Goal: Information Seeking & Learning: Check status

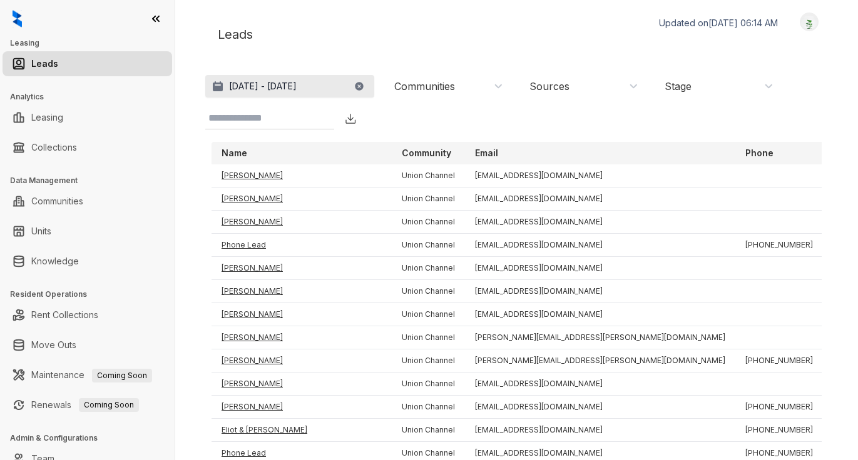
click at [297, 87] on p "[DATE] - [DATE]" at bounding box center [263, 86] width 68 height 13
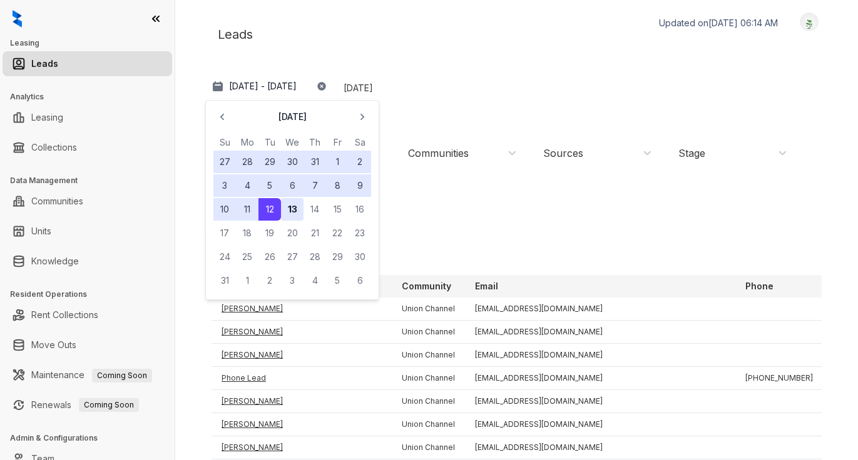
click at [294, 206] on button "13" at bounding box center [292, 209] width 23 height 23
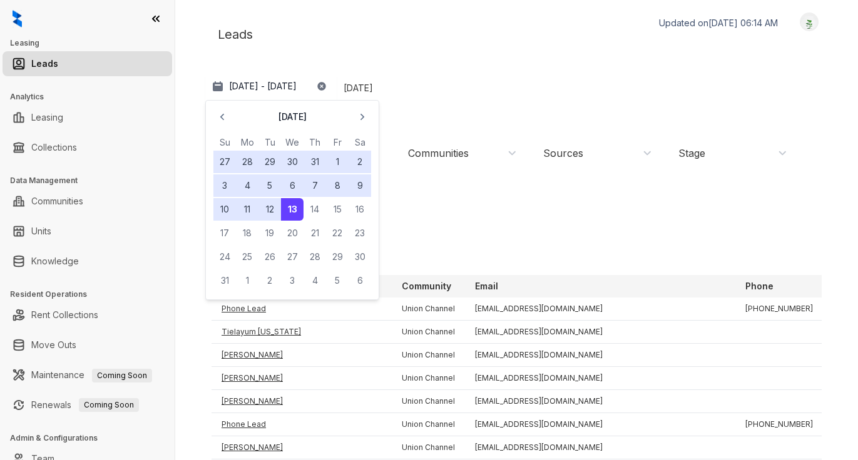
click at [362, 42] on div "Leads Updated on [DATE] 06:14 AM Logout" at bounding box center [516, 35] width 622 height 44
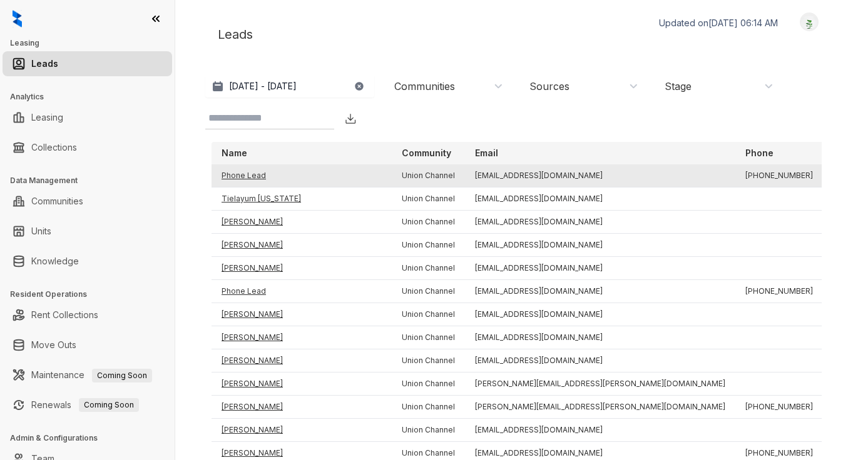
click at [245, 171] on td "Phone Lead" at bounding box center [301, 176] width 180 height 23
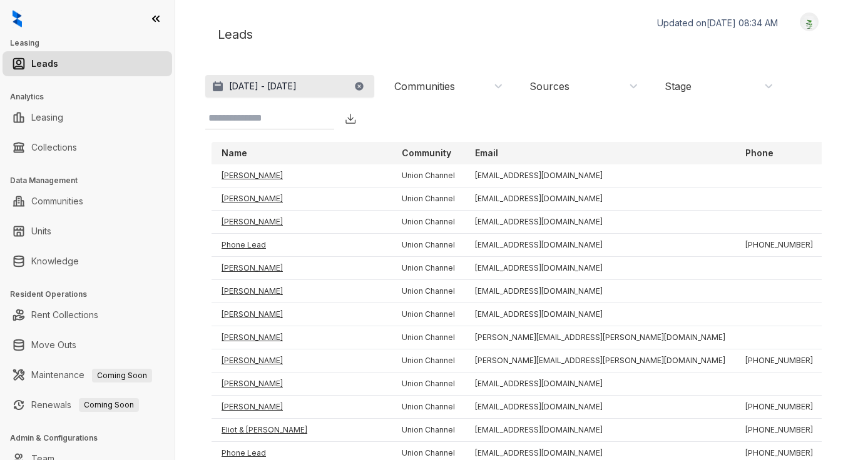
click at [297, 86] on p "[DATE] - [DATE]" at bounding box center [263, 86] width 68 height 13
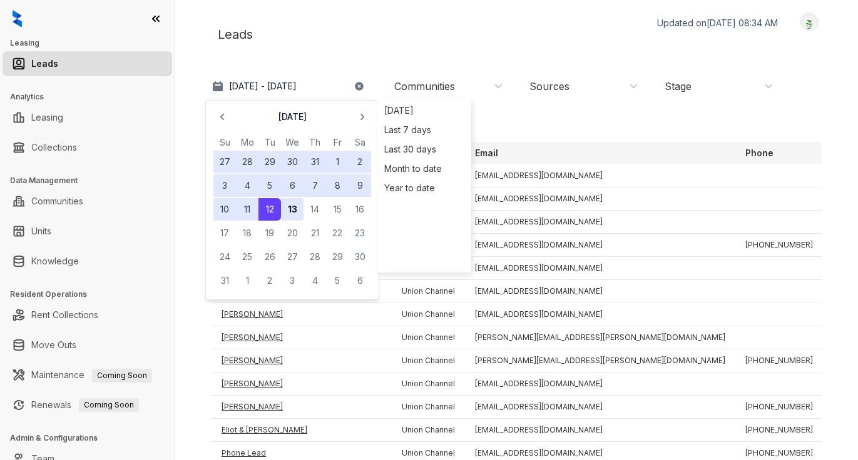
click at [298, 205] on button "13" at bounding box center [292, 209] width 23 height 23
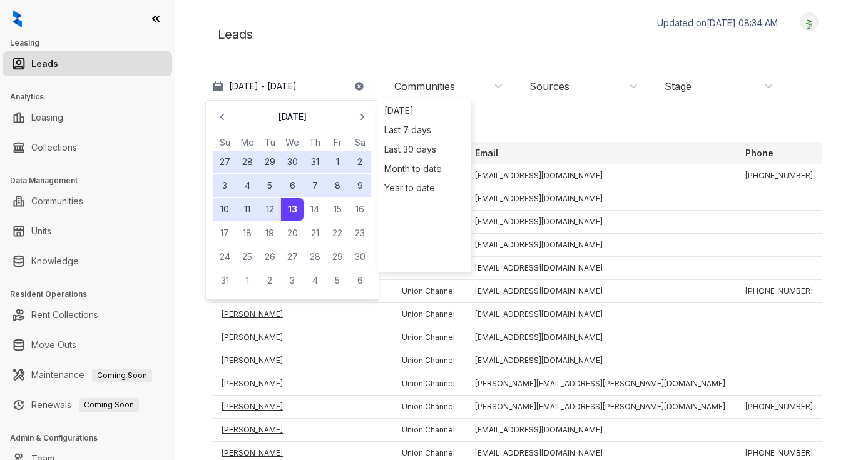
click at [506, 46] on div "Leads Updated on Aug 13, 2025, 08:34 AM Logout" at bounding box center [516, 35] width 622 height 44
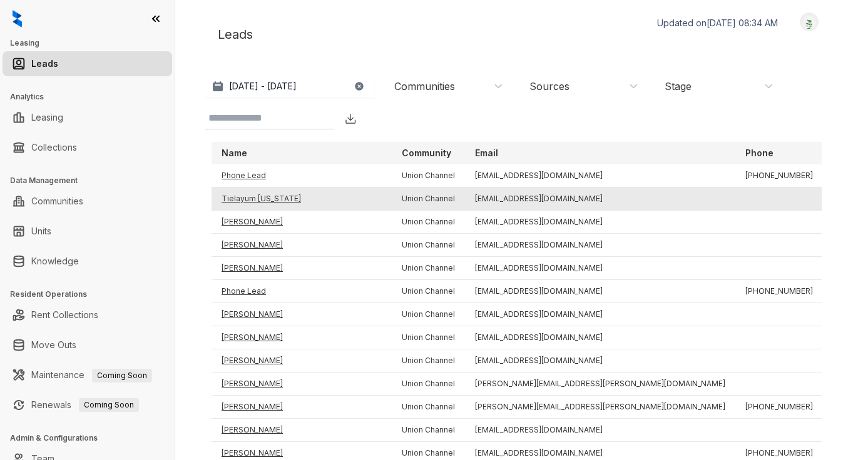
click at [269, 198] on td "Tielayum [US_STATE]" at bounding box center [301, 199] width 180 height 23
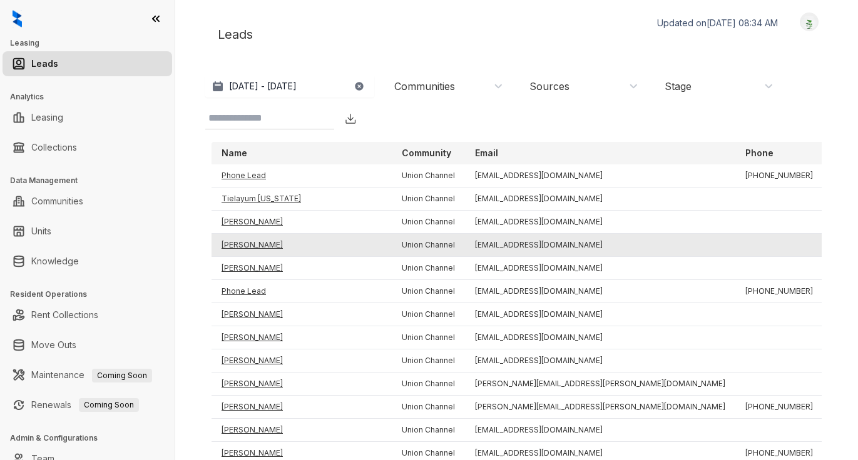
click at [233, 244] on td "[PERSON_NAME]" at bounding box center [301, 245] width 180 height 23
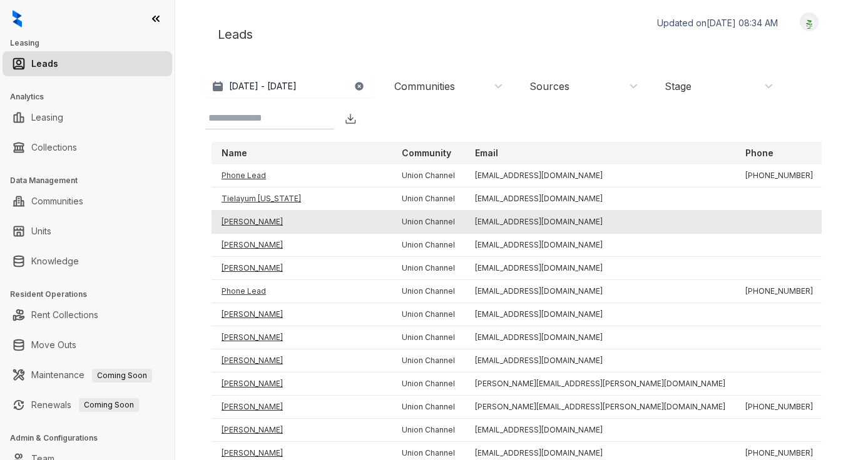
click at [243, 219] on td "[PERSON_NAME]" at bounding box center [301, 222] width 180 height 23
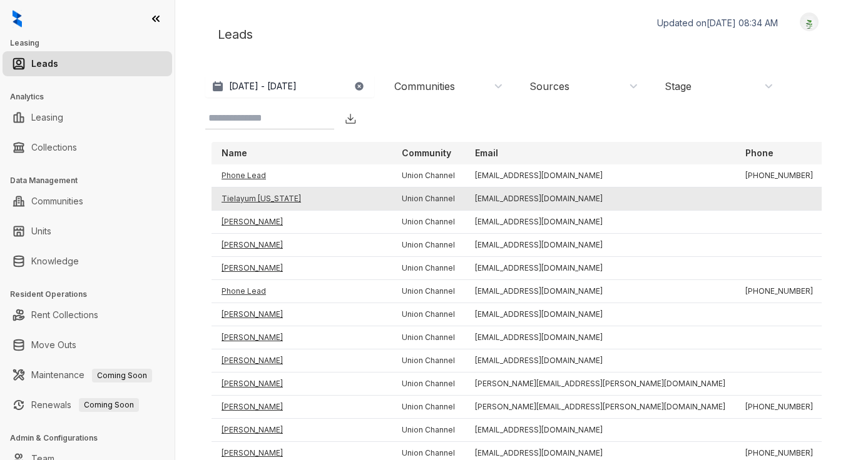
click at [260, 198] on td "Tielayum [US_STATE]" at bounding box center [301, 199] width 180 height 23
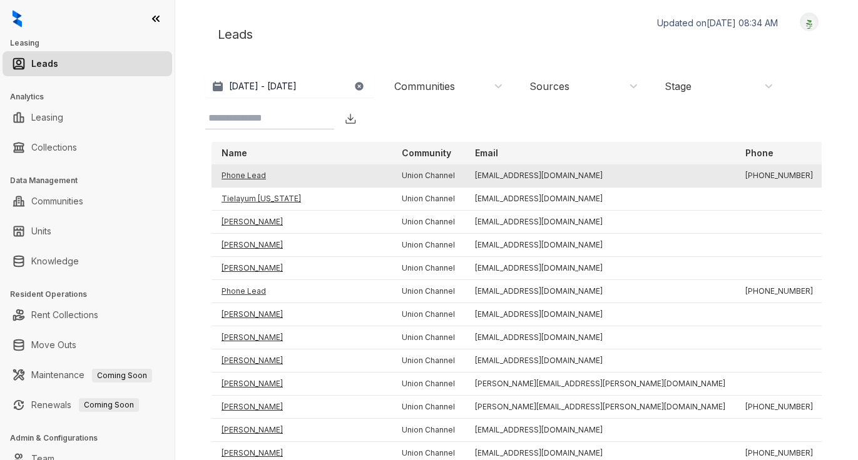
click at [246, 175] on td "Phone Lead" at bounding box center [301, 176] width 180 height 23
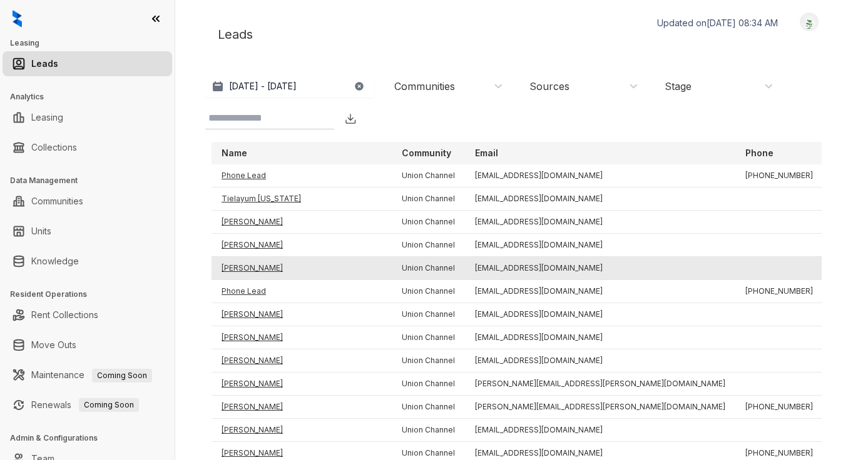
click at [248, 270] on td "[PERSON_NAME]" at bounding box center [301, 268] width 180 height 23
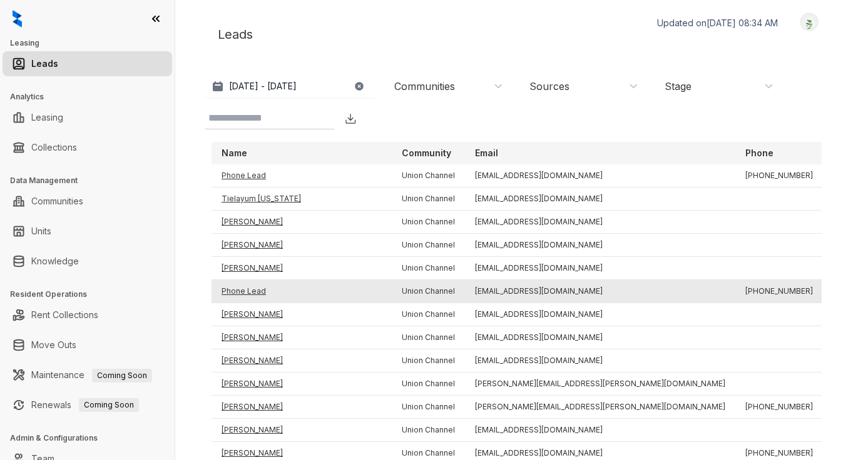
click at [254, 292] on td "Phone Lead" at bounding box center [301, 291] width 180 height 23
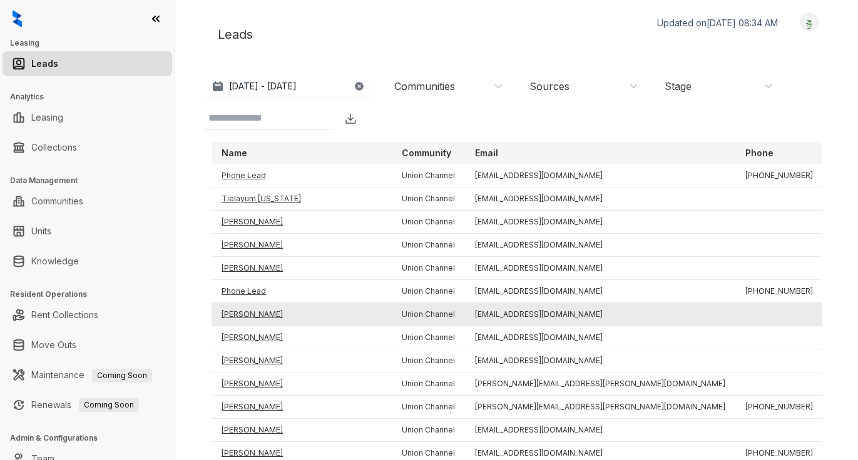
click at [265, 316] on td "[PERSON_NAME]" at bounding box center [301, 314] width 180 height 23
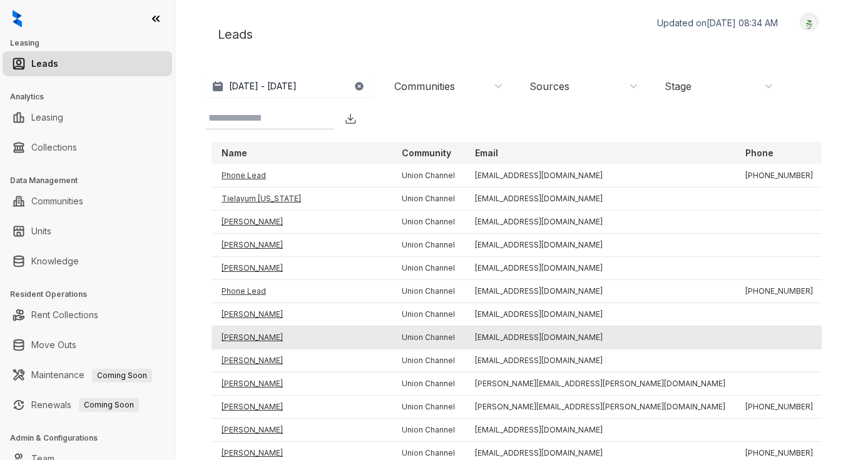
click at [265, 338] on td "[PERSON_NAME]" at bounding box center [301, 338] width 180 height 23
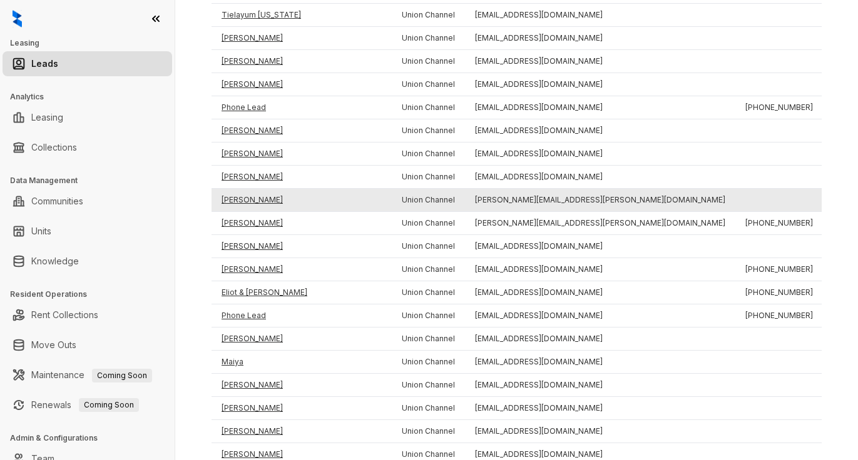
scroll to position [186, 0]
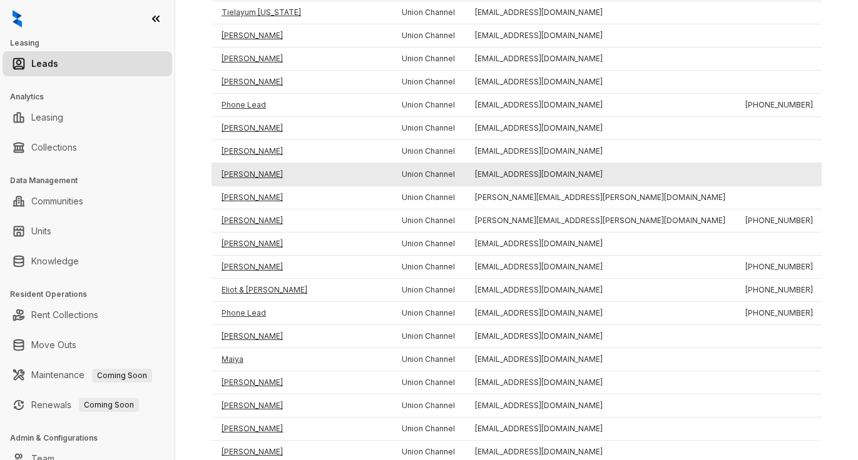
click at [273, 176] on td "[PERSON_NAME]" at bounding box center [301, 174] width 180 height 23
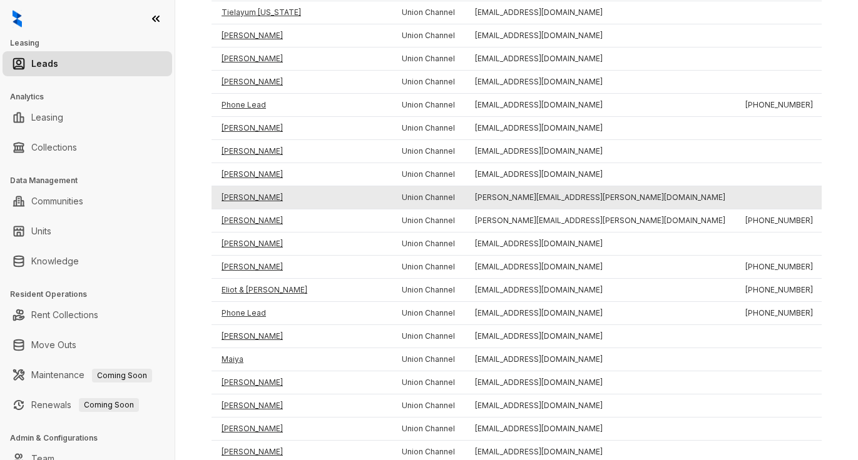
click at [253, 195] on td "[PERSON_NAME]" at bounding box center [301, 197] width 180 height 23
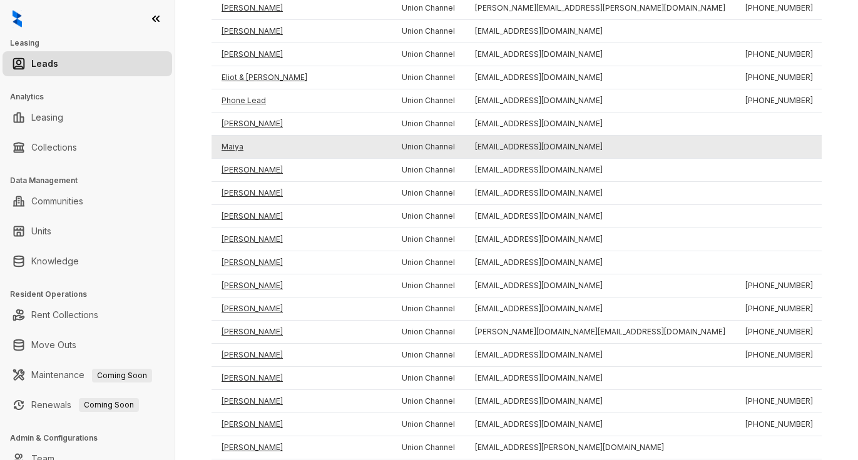
scroll to position [403, 0]
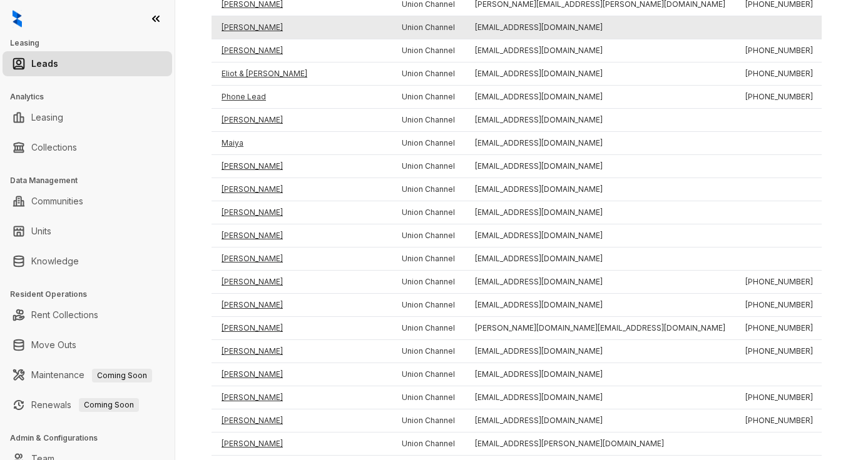
click at [253, 21] on td "[PERSON_NAME]" at bounding box center [301, 27] width 180 height 23
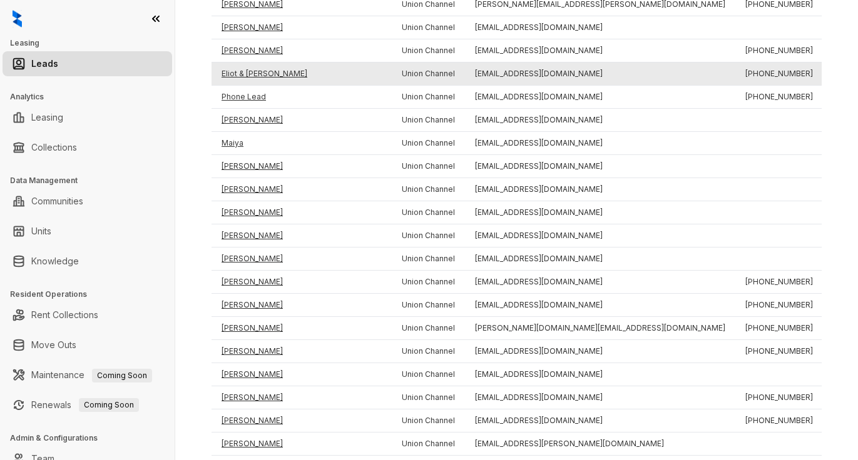
click at [244, 72] on td "Eliot & [PERSON_NAME]" at bounding box center [301, 74] width 180 height 23
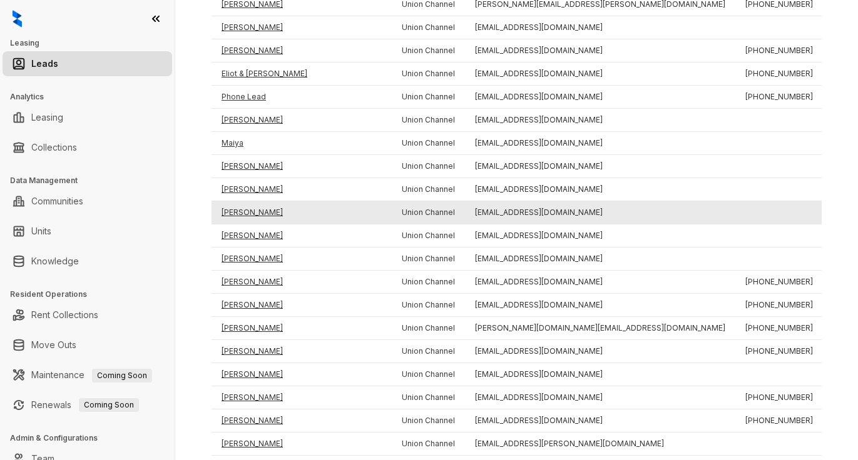
scroll to position [0, 0]
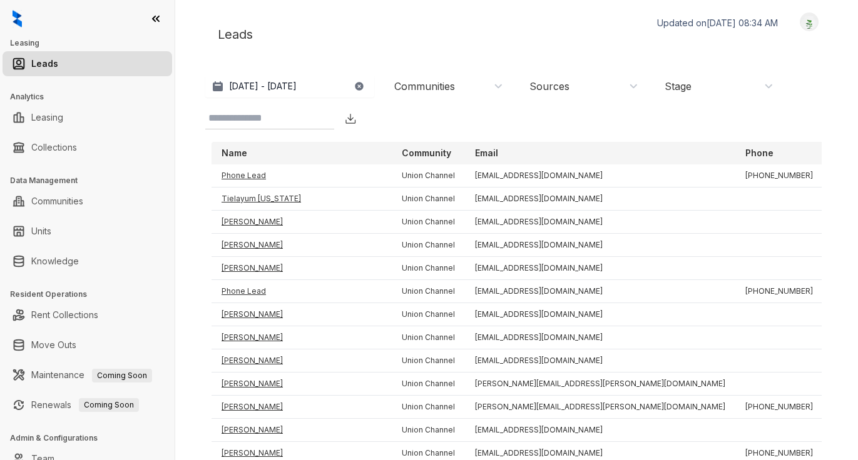
click at [307, 120] on input at bounding box center [259, 118] width 102 height 15
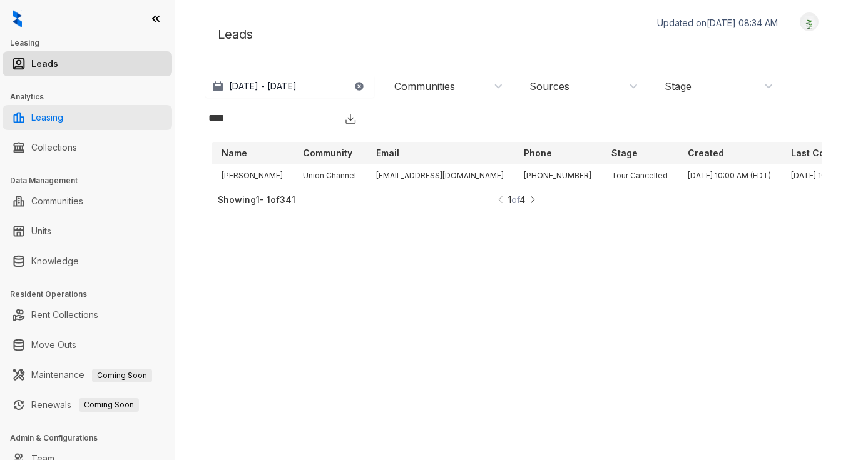
type input "****"
click at [48, 119] on link "Leasing" at bounding box center [47, 117] width 32 height 25
select select "******"
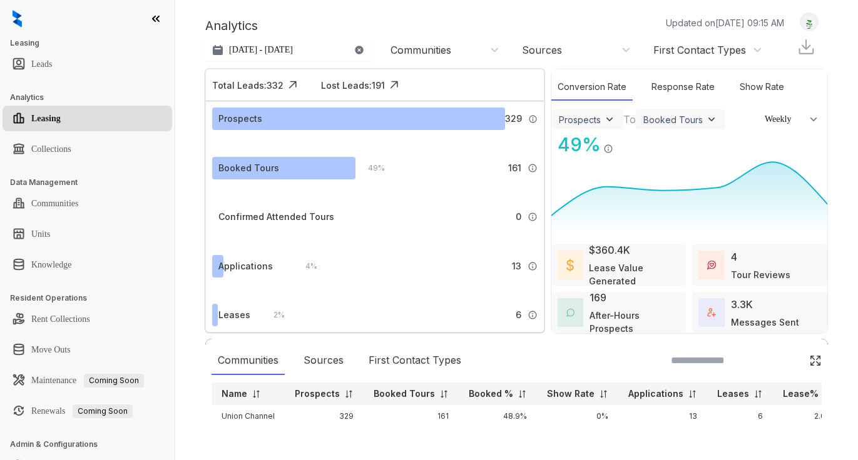
click at [46, 116] on link "Leasing" at bounding box center [45, 118] width 29 height 25
click at [59, 149] on link "Collections" at bounding box center [51, 149] width 40 height 25
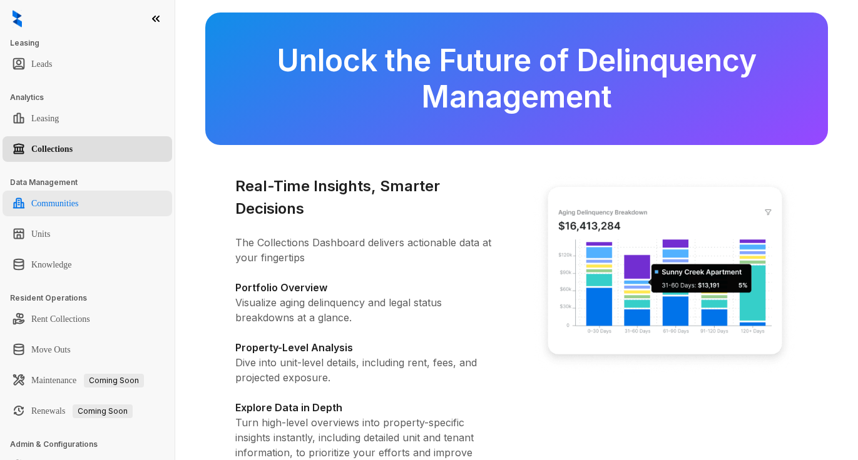
click at [78, 204] on link "Communities" at bounding box center [54, 203] width 47 height 25
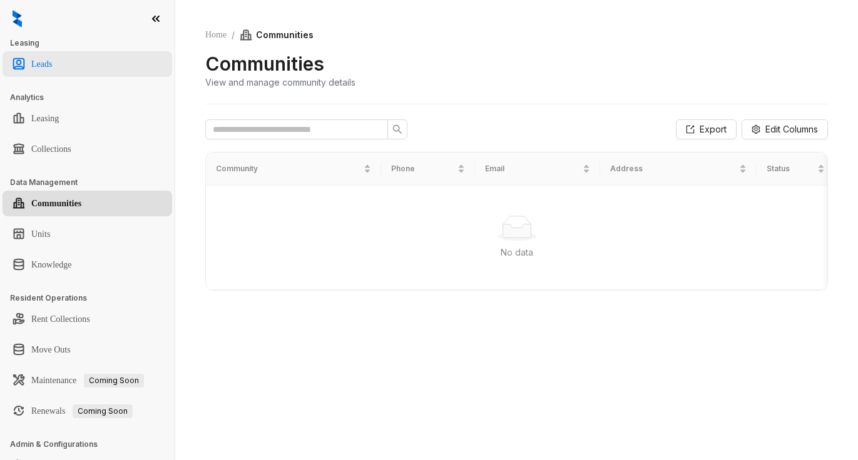
click at [38, 66] on link "Leads" at bounding box center [41, 64] width 21 height 25
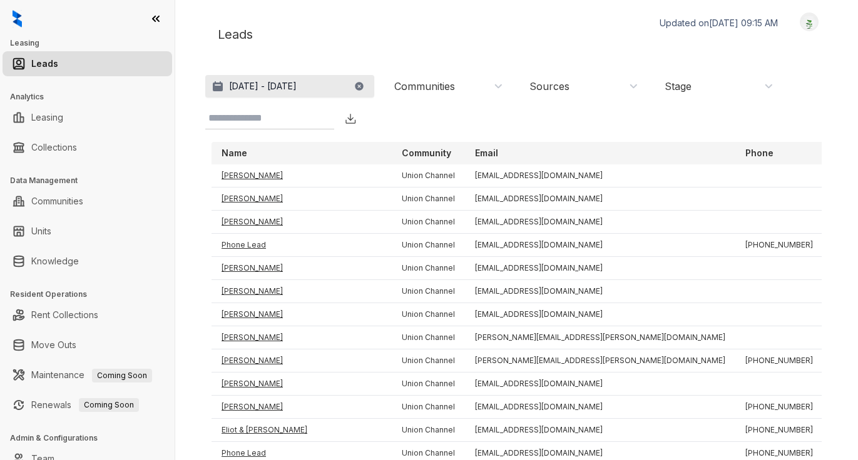
click at [297, 86] on p "[DATE] - [DATE]" at bounding box center [263, 86] width 68 height 13
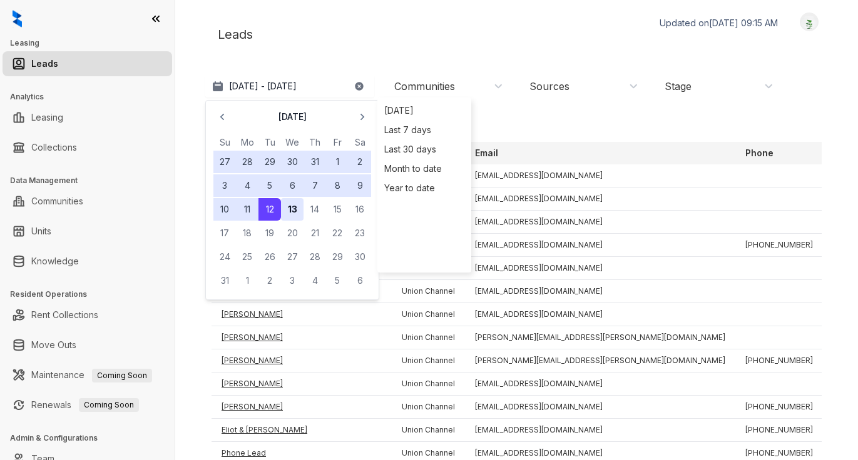
click at [295, 207] on button "13" at bounding box center [292, 209] width 23 height 23
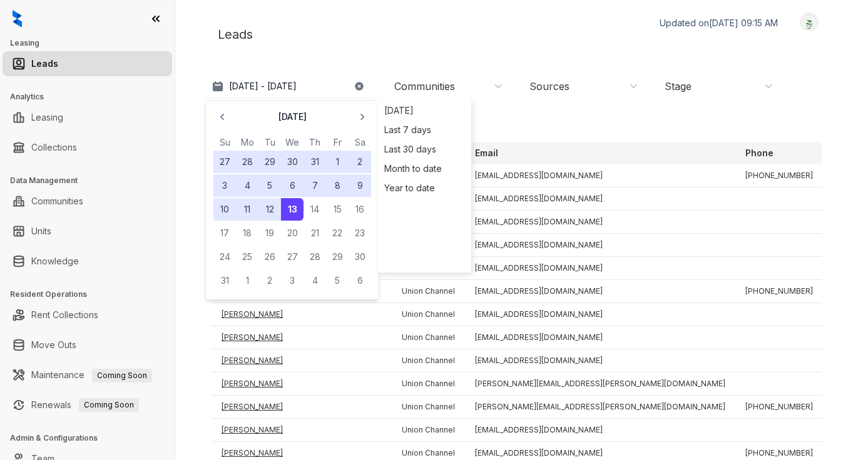
click at [346, 43] on div "Leads Updated on Aug 13, 2025, 09:15 AM Logout" at bounding box center [516, 35] width 622 height 44
